Goal: Task Accomplishment & Management: Manage account settings

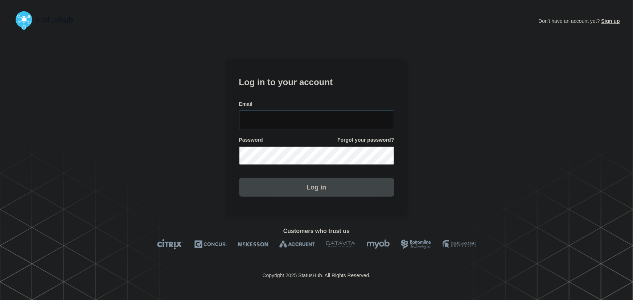
type input "tyler.wolkey@conexon.us"
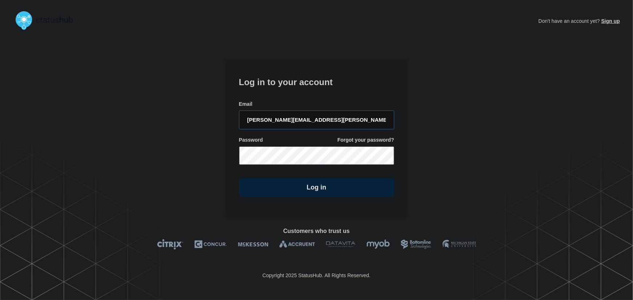
click at [331, 121] on input "tyler.wolkey@conexon.us" at bounding box center [316, 120] width 155 height 19
drag, startPoint x: 315, startPoint y: 87, endPoint x: 319, endPoint y: 92, distance: 6.7
click at [315, 87] on h1 "Log in to your account" at bounding box center [316, 81] width 155 height 13
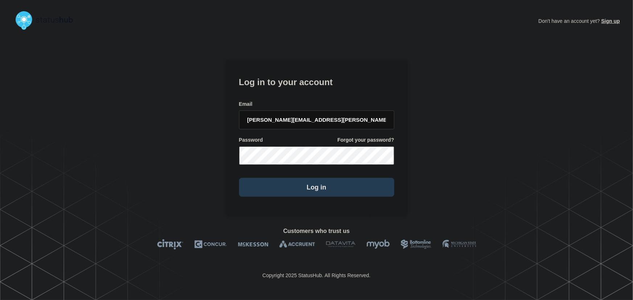
click at [337, 189] on button "Log in" at bounding box center [316, 187] width 155 height 19
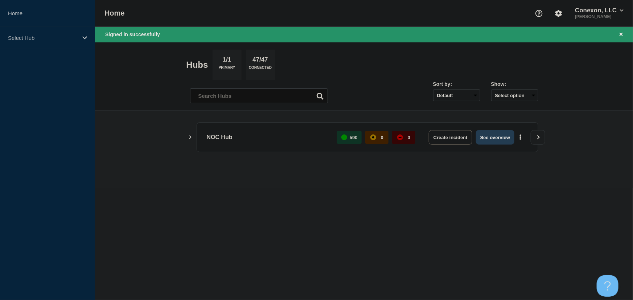
click at [494, 135] on button "See overview" at bounding box center [495, 137] width 38 height 15
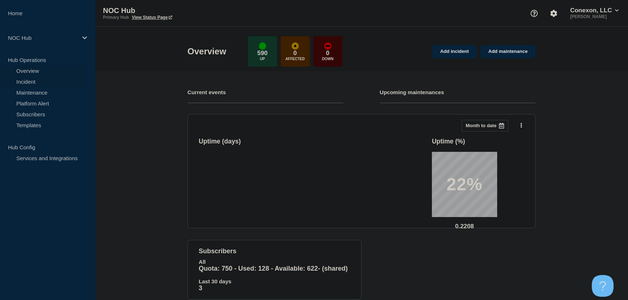
click at [31, 80] on link "Incident" at bounding box center [44, 81] width 88 height 11
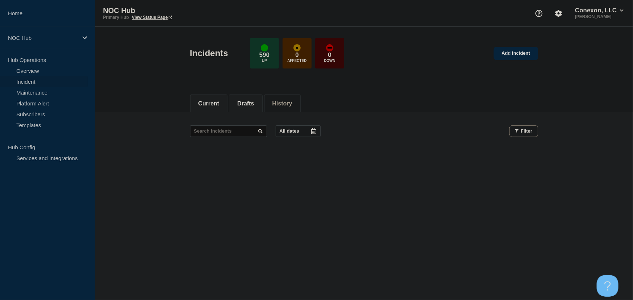
click at [253, 102] on button "Drafts" at bounding box center [245, 103] width 17 height 7
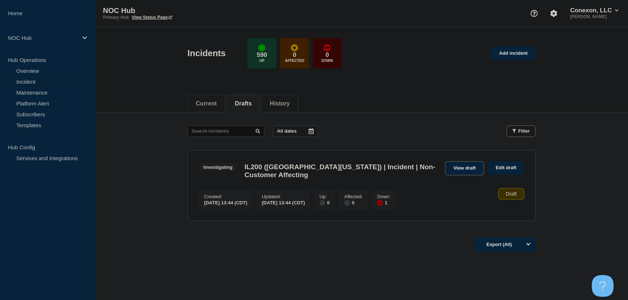
click at [457, 170] on link "View draft" at bounding box center [464, 168] width 39 height 14
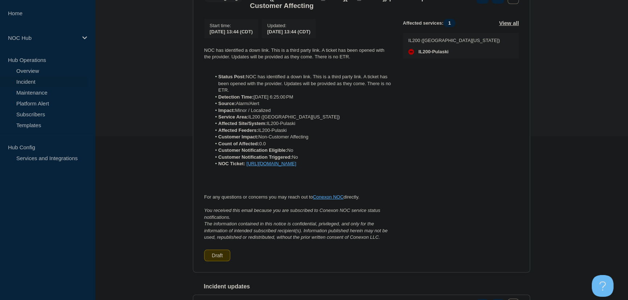
scroll to position [165, 0]
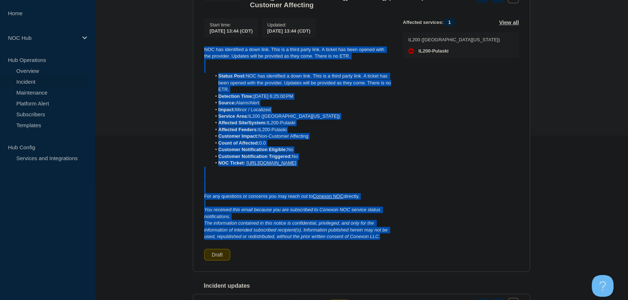
drag, startPoint x: 389, startPoint y: 249, endPoint x: 200, endPoint y: 52, distance: 272.9
click at [200, 52] on section "Investigating IL200 (Southern [US_STATE]) | Incident | Non-Customer Affecting S…" at bounding box center [361, 126] width 337 height 292
copy div "LOR ips dolorsitam c adip elit. Sedd ei t incid utlab etdo. M aliqua eni admi v…"
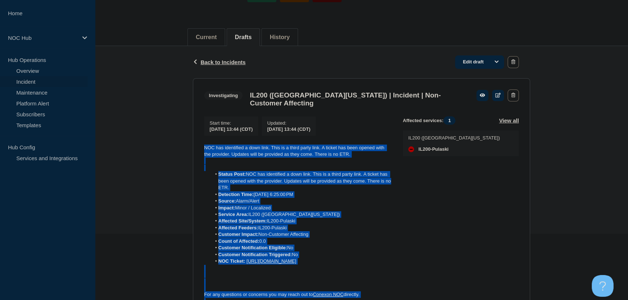
scroll to position [66, 0]
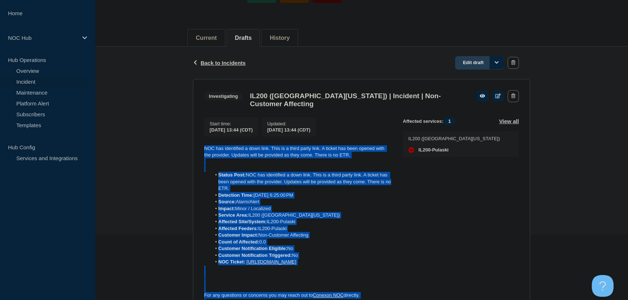
click at [472, 62] on link "Edit draft" at bounding box center [479, 62] width 49 height 13
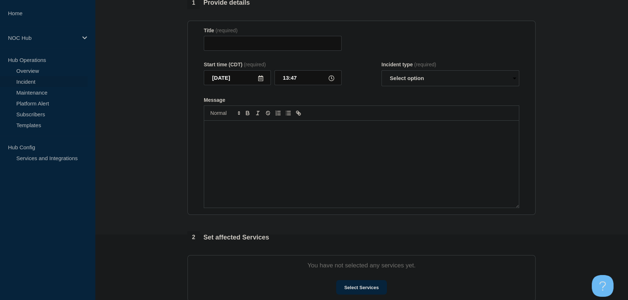
type input "IL200 ([GEOGRAPHIC_DATA][US_STATE]) | Incident | Non-Customer Affecting"
type input "13:44"
select select "investigating"
radio input "false"
radio input "true"
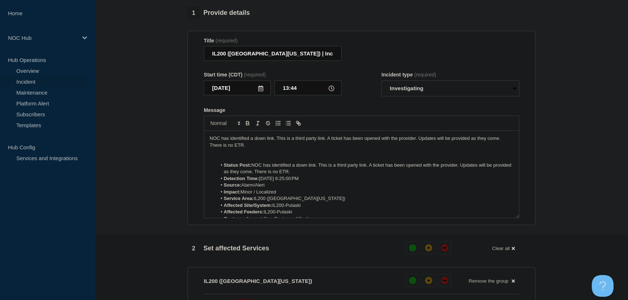
click at [228, 160] on p "Message" at bounding box center [362, 159] width 304 height 7
drag, startPoint x: 314, startPoint y: 173, endPoint x: 207, endPoint y: 155, distance: 108.8
click at [207, 155] on div "NOC has identified a down link. This is a third party link. A ticket has been o…" at bounding box center [361, 174] width 315 height 87
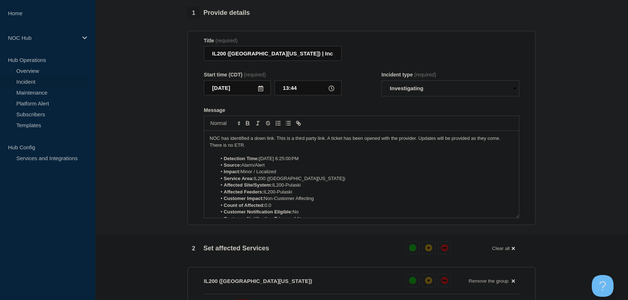
click at [307, 162] on li "Detection Time: [DATE] 6:25:00 PM" at bounding box center [365, 159] width 297 height 7
drag, startPoint x: 315, startPoint y: 163, endPoint x: 292, endPoint y: 163, distance: 23.6
click at [292, 162] on li "Detection Time: [DATE] 6:25:00 PM" at bounding box center [365, 159] width 297 height 7
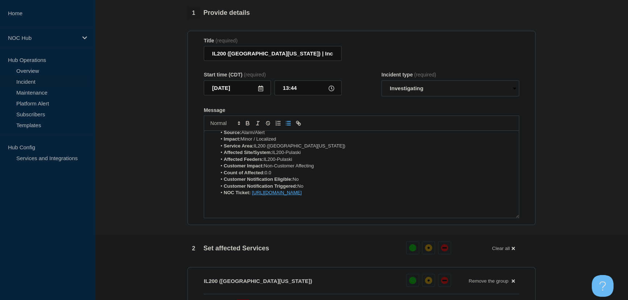
drag, startPoint x: 274, startPoint y: 177, endPoint x: 269, endPoint y: 177, distance: 5.1
click at [269, 176] on li "Count of Affected: 0.0" at bounding box center [365, 173] width 297 height 7
click at [424, 196] on li "NOC Ticket: [URL][DOMAIN_NAME]" at bounding box center [365, 193] width 297 height 7
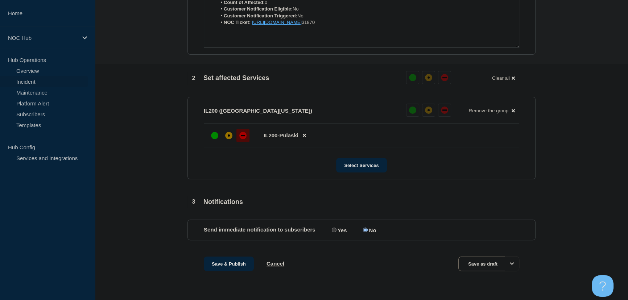
scroll to position [240, 0]
click at [228, 265] on button "Save & Publish" at bounding box center [229, 264] width 50 height 15
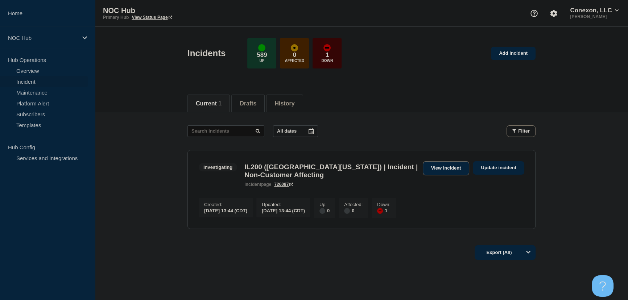
click at [448, 166] on link "View incident" at bounding box center [446, 168] width 47 height 14
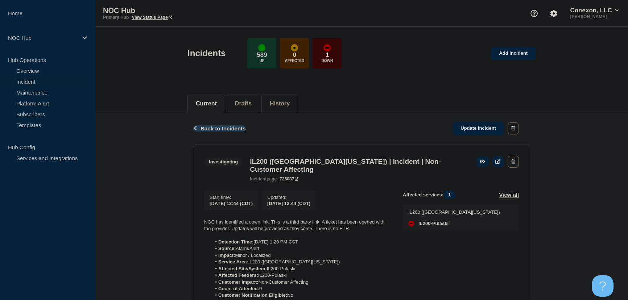
click at [234, 127] on span "Back to Incidents" at bounding box center [223, 128] width 45 height 6
